Goal: Information Seeking & Learning: Compare options

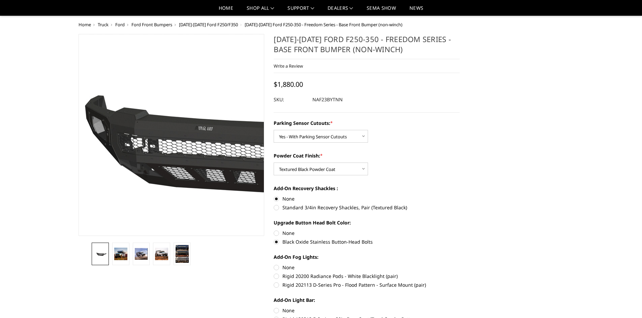
select select "2563"
select select "2565"
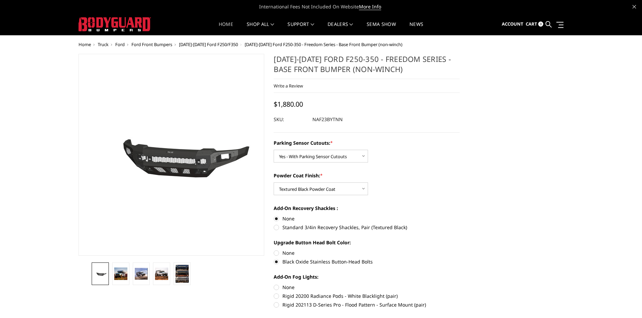
click at [226, 23] on link "Home" at bounding box center [226, 28] width 14 height 13
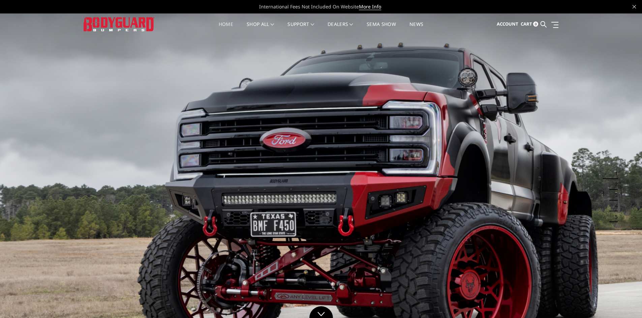
click at [226, 23] on link "Home" at bounding box center [226, 28] width 14 height 13
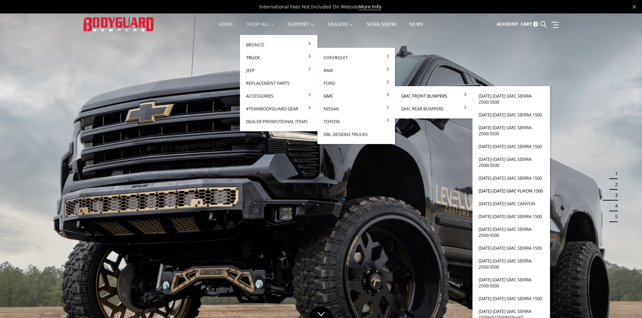
click at [484, 189] on link "[DATE]-[DATE] GMC Yukon 1500" at bounding box center [511, 191] width 72 height 13
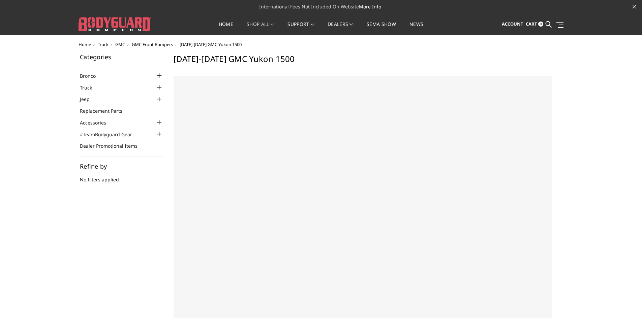
select select "US"
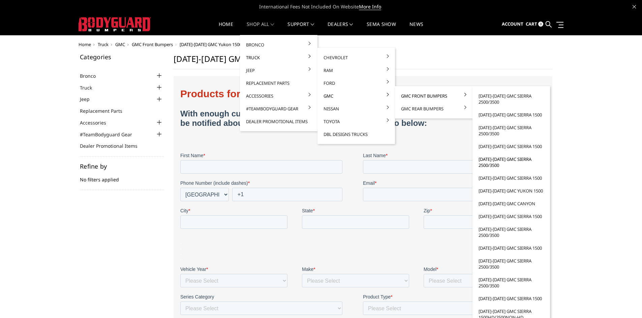
click at [483, 163] on link "[DATE]-[DATE] GMC Sierra 2500/3500" at bounding box center [511, 162] width 72 height 19
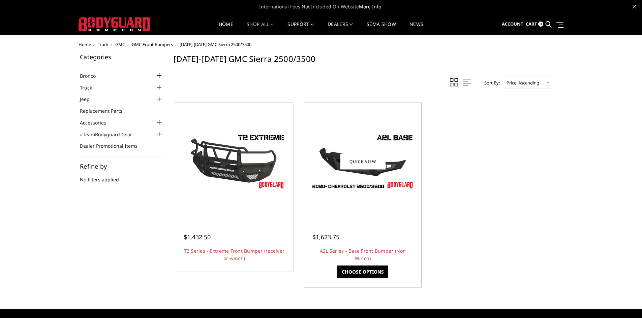
scroll to position [34, 0]
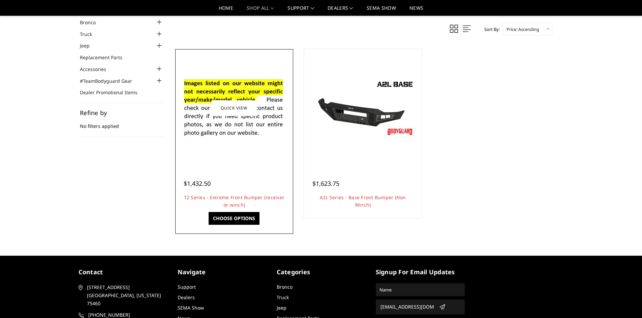
click at [232, 91] on img at bounding box center [234, 107] width 108 height 73
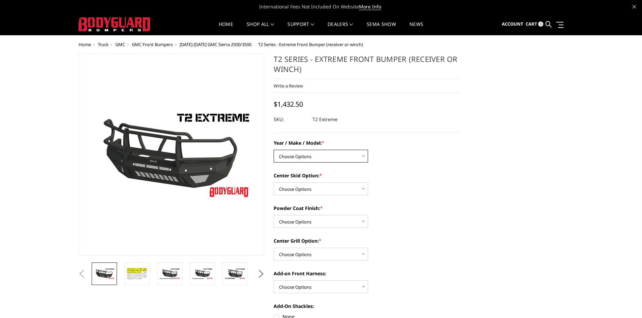
click at [319, 152] on select "Choose Options Chevrolet 19-21 1500 Chevrolet 15-19 2500 / 3500 Chevrolet 20-23…" at bounding box center [321, 156] width 94 height 13
select select "1453"
click at [274, 150] on select "Choose Options Chevrolet 19-21 1500 Chevrolet 15-19 2500 / 3500 Chevrolet 20-23…" at bounding box center [321, 156] width 94 height 13
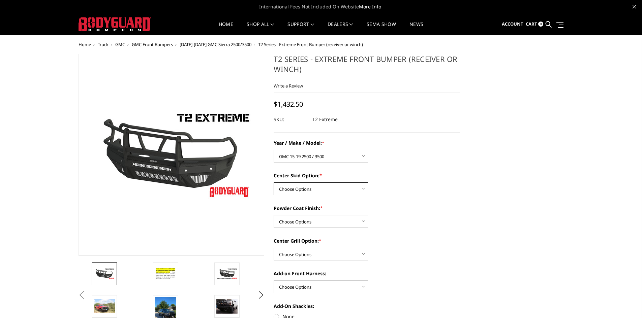
click at [308, 189] on select "Choose Options Standard center skid plate (included) Receiver tube Winch mount …" at bounding box center [321, 189] width 94 height 13
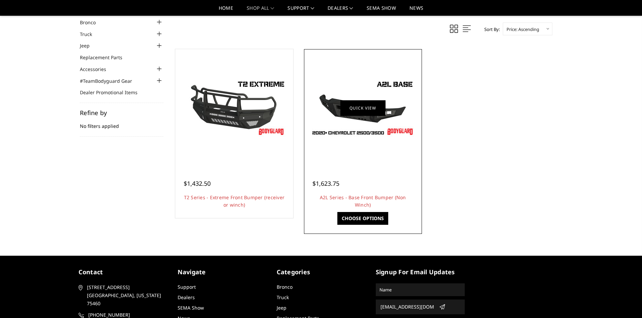
click at [361, 111] on link "Quick view" at bounding box center [362, 108] width 45 height 16
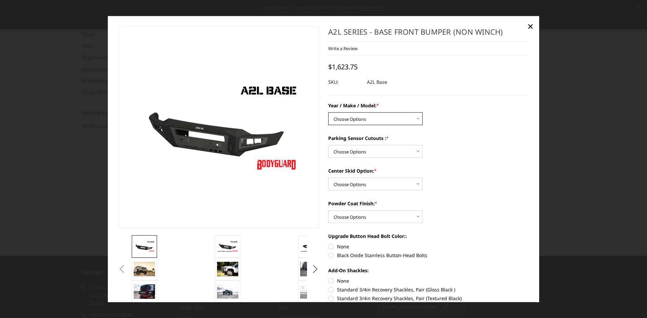
click at [355, 120] on select "Choose Options Chevrolet 15-19 2500 / 3500 Chevrolet 19-21 1500 Chevrolet 15-20…" at bounding box center [375, 119] width 94 height 13
select select "4298"
click at [328, 113] on select "Choose Options Chevrolet 15-19 2500 / 3500 Chevrolet 19-21 1500 Chevrolet 15-20…" at bounding box center [375, 119] width 94 height 13
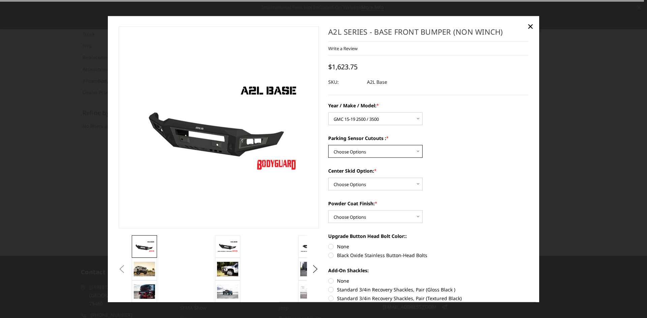
click at [347, 153] on select "Choose Options Yes - I have front parking sensors No - I do NOT have parking se…" at bounding box center [375, 151] width 94 height 13
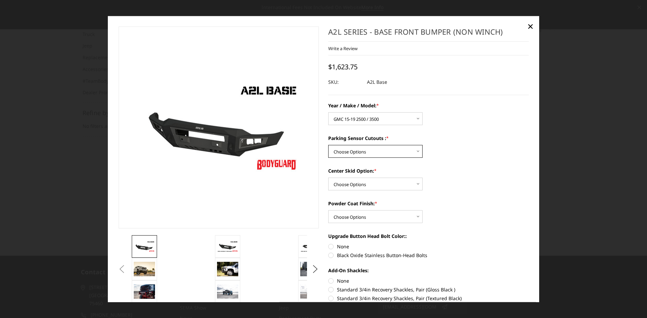
select select "4287"
click at [328, 145] on select "Choose Options Yes - I have front parking sensors No - I do NOT have parking se…" at bounding box center [375, 151] width 94 height 13
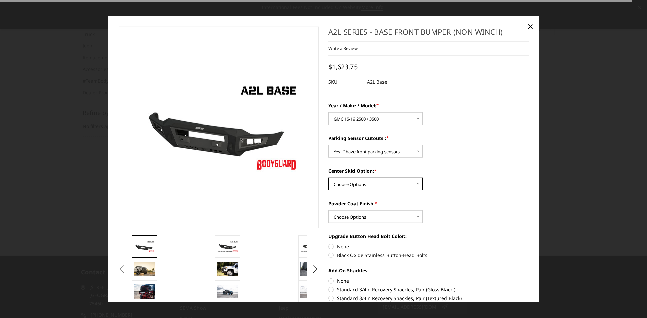
click at [349, 186] on select "Choose Options Single Light Bar Cutout" at bounding box center [375, 184] width 94 height 13
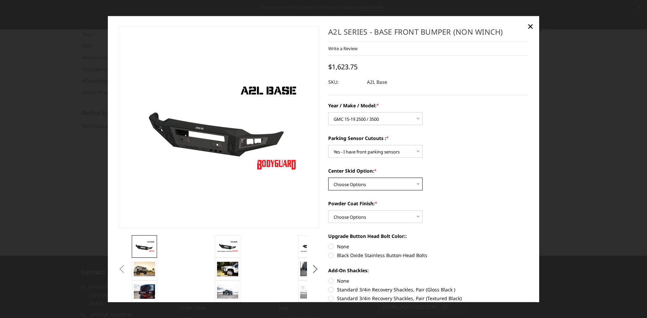
select select "4304"
click at [328, 178] on select "Choose Options Single Light Bar Cutout" at bounding box center [375, 184] width 94 height 13
click at [356, 215] on select "Choose Options Bare metal (included) Texture Black Powder Coat" at bounding box center [375, 217] width 94 height 13
select select "4286"
click at [328, 211] on select "Choose Options Bare metal (included) Texture Black Powder Coat" at bounding box center [375, 217] width 94 height 13
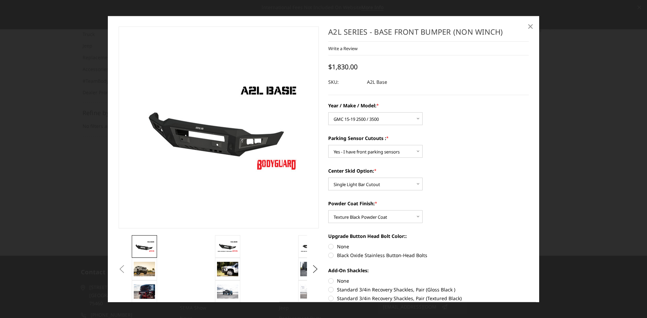
click at [528, 25] on span "×" at bounding box center [530, 26] width 6 height 14
